Goal: Task Accomplishment & Management: Manage account settings

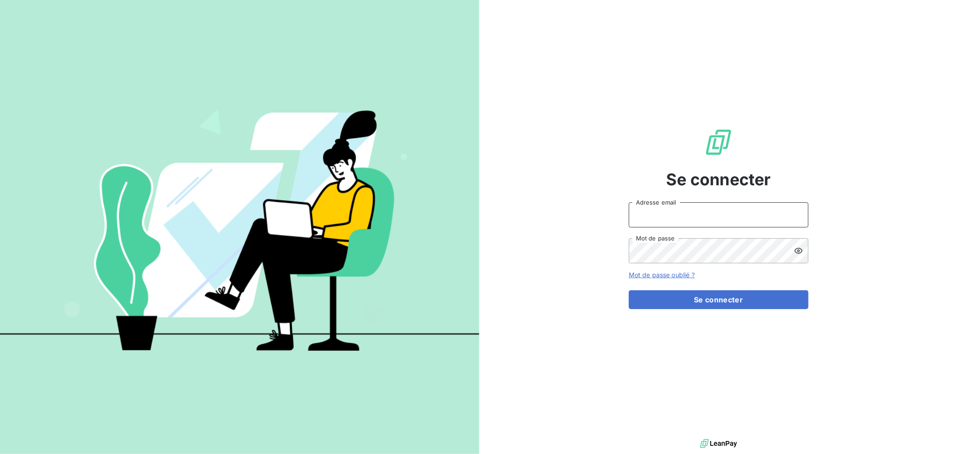
click at [688, 223] on input "Adresse email" at bounding box center [719, 214] width 180 height 25
type input "[EMAIL_ADDRESS][DOMAIN_NAME]"
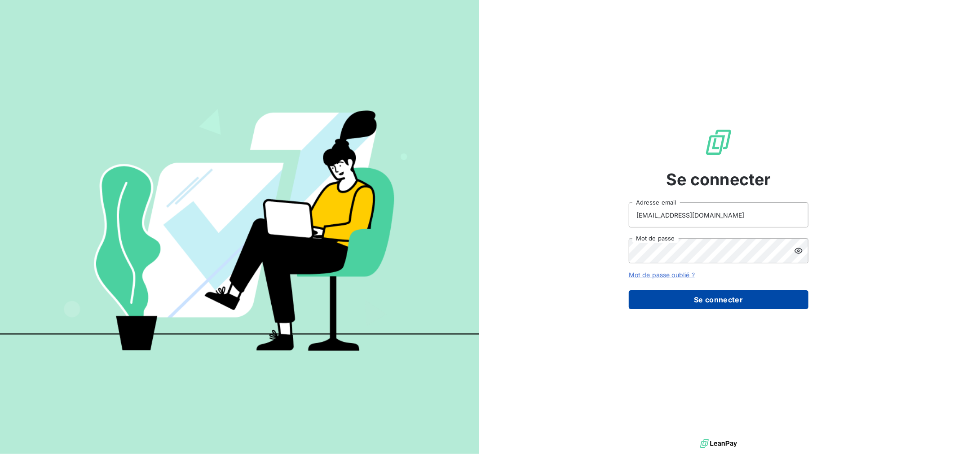
click at [732, 303] on button "Se connecter" at bounding box center [719, 299] width 180 height 19
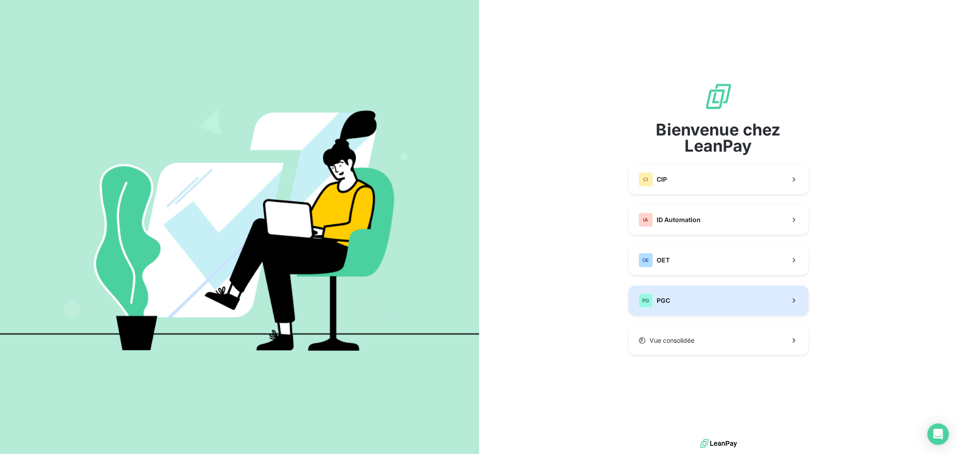
click at [685, 298] on button "PG PGC" at bounding box center [719, 301] width 180 height 30
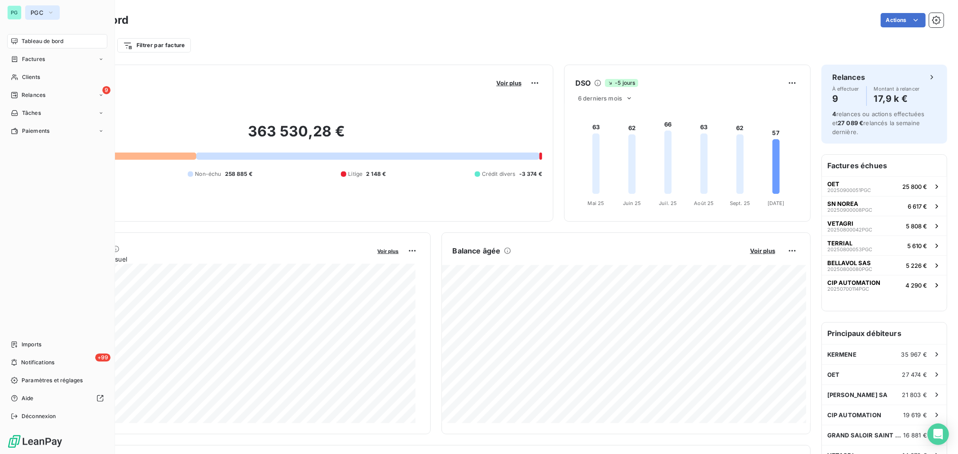
click at [42, 11] on span "PGC" at bounding box center [37, 12] width 13 height 7
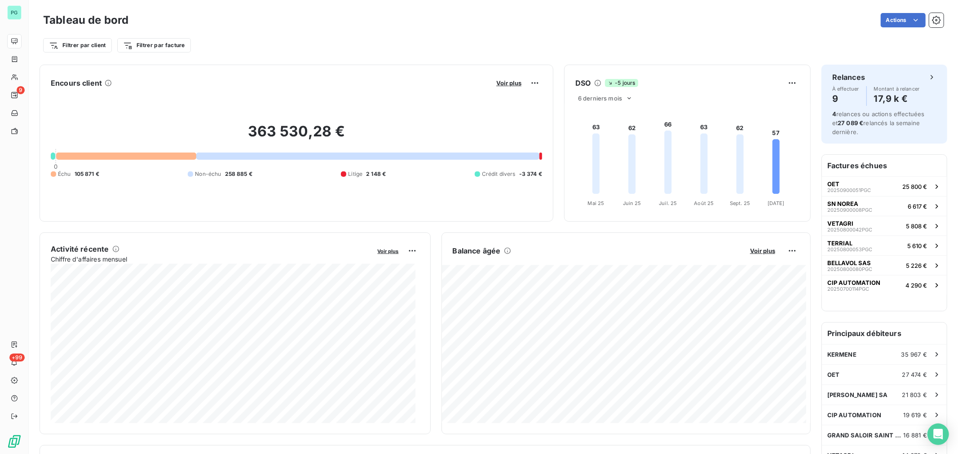
click at [303, 74] on div "Encours client Voir plus 363 530,28 € 0 Échu 105 871 € Non-échu 258 885 € Litig…" at bounding box center [297, 143] width 514 height 157
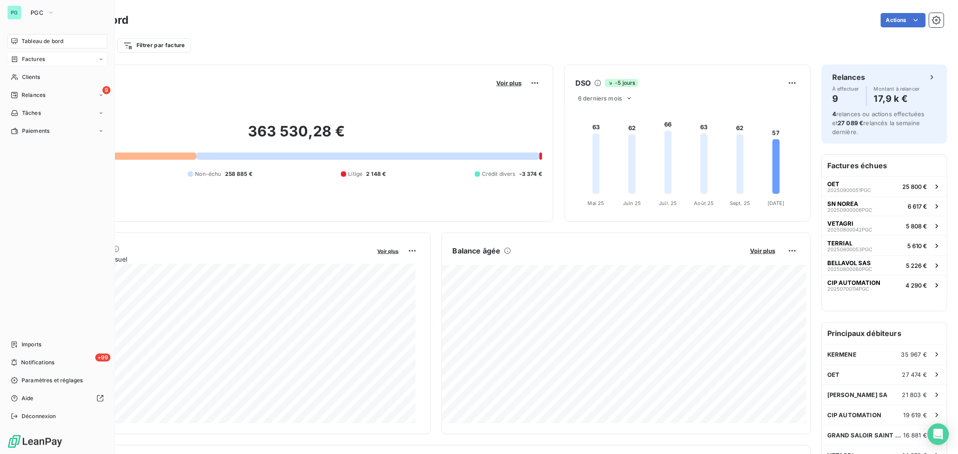
click at [48, 61] on div "Factures" at bounding box center [57, 59] width 100 height 14
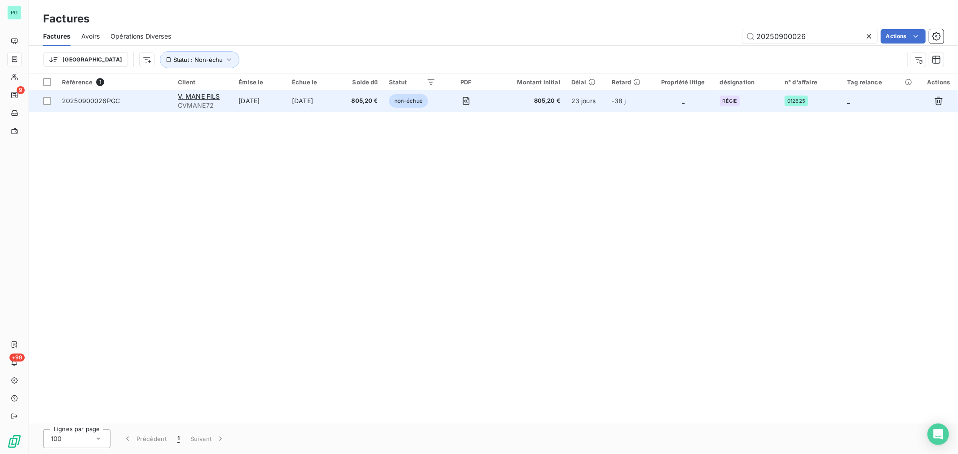
type input "20250900026"
click at [517, 105] on span "805,20 €" at bounding box center [529, 101] width 64 height 9
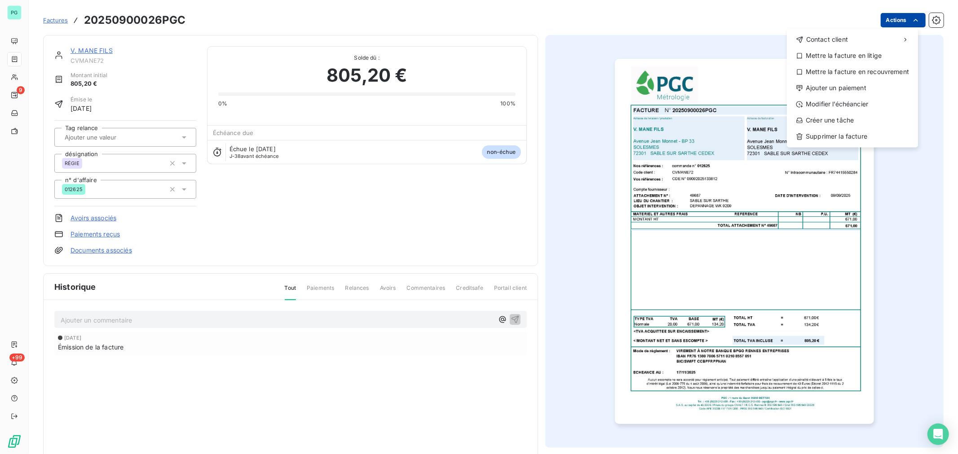
click at [894, 14] on html "PG 9 +99 Factures 20250900026PGC Actions Contact client Mettre la facture en li…" at bounding box center [479, 227] width 958 height 454
click at [841, 90] on div "Ajouter un paiement" at bounding box center [852, 88] width 124 height 14
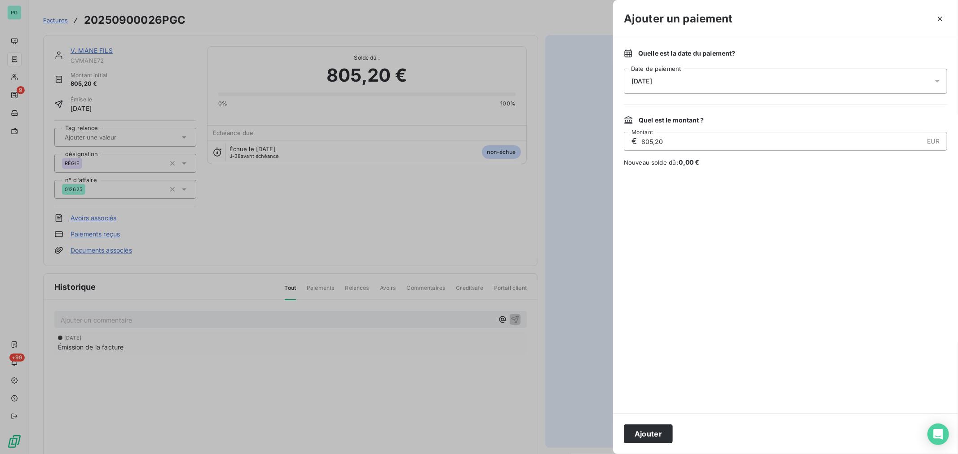
click at [664, 88] on div "[DATE]" at bounding box center [785, 81] width 323 height 25
click at [649, 196] on button "13" at bounding box center [650, 192] width 18 height 18
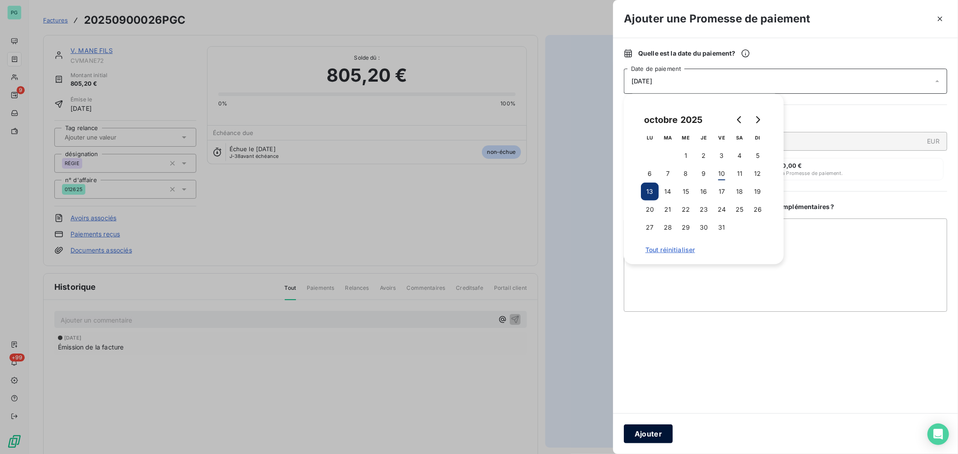
click at [658, 435] on button "Ajouter" at bounding box center [648, 434] width 49 height 19
